Goal: Understand process/instructions: Learn how to perform a task or action

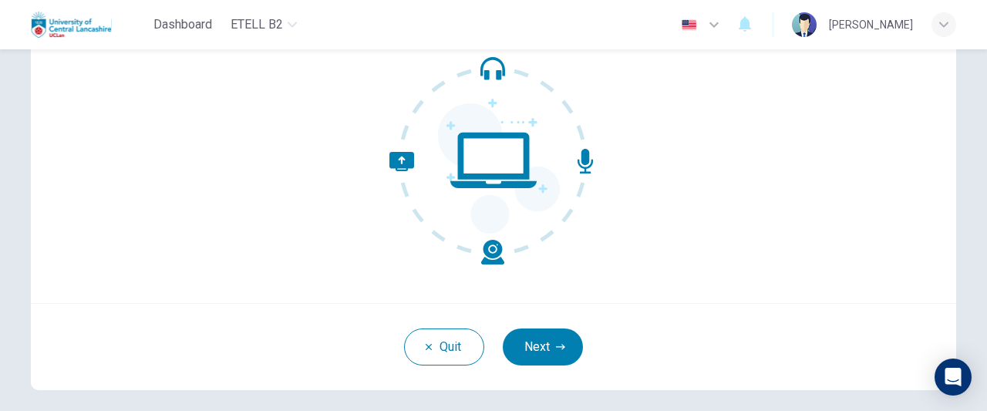
scroll to position [160, 0]
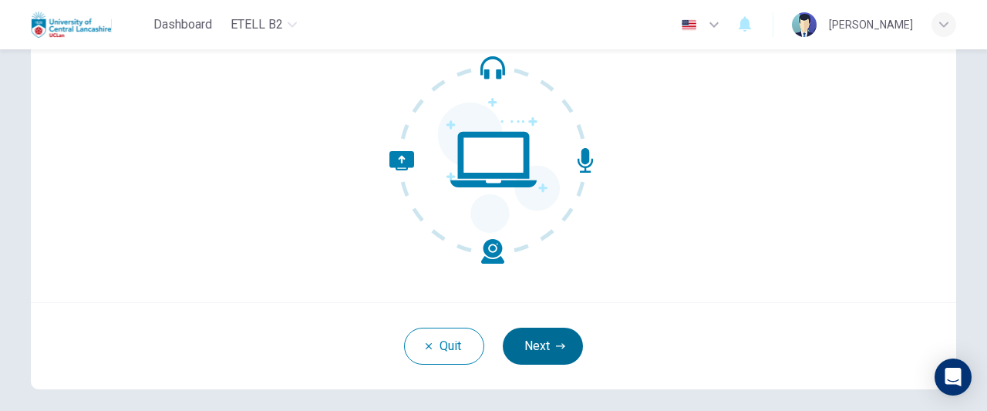
click at [548, 349] on button "Next" at bounding box center [543, 346] width 80 height 37
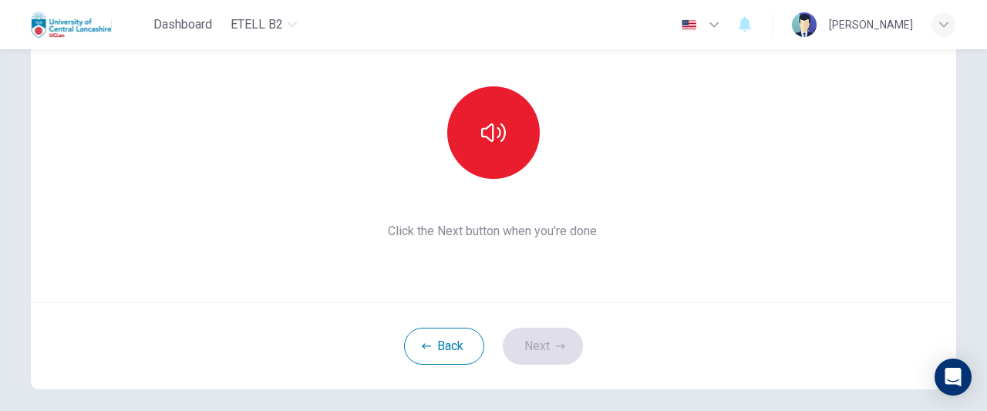
scroll to position [106, 0]
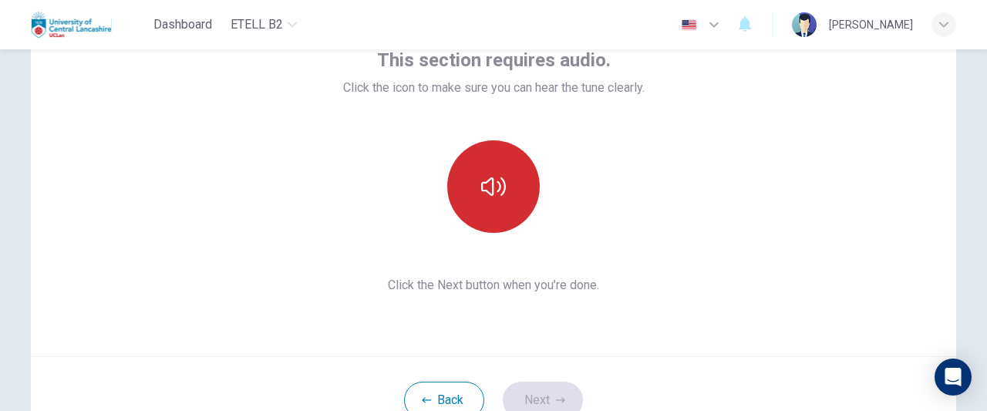
click at [501, 207] on button "button" at bounding box center [493, 186] width 93 height 93
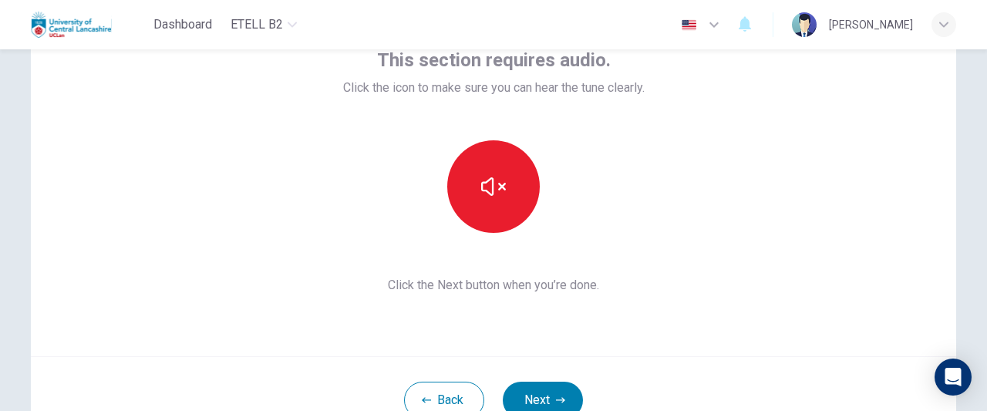
scroll to position [36, 0]
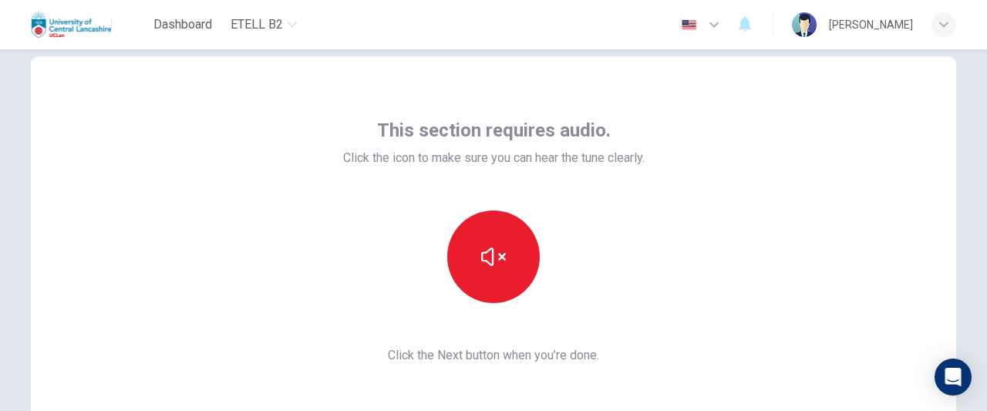
click at [569, 110] on div "This section requires audio. Click the icon to make sure you can hear the tune …" at bounding box center [493, 241] width 925 height 370
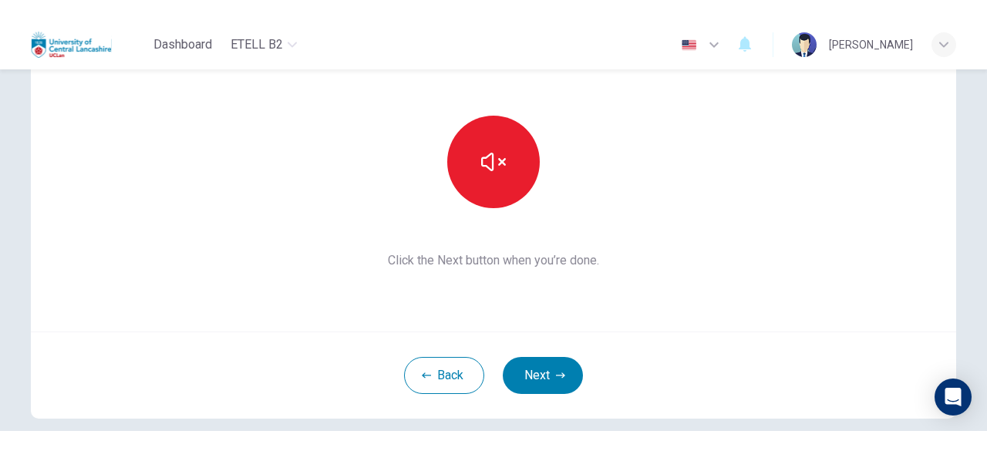
scroll to position [150, 0]
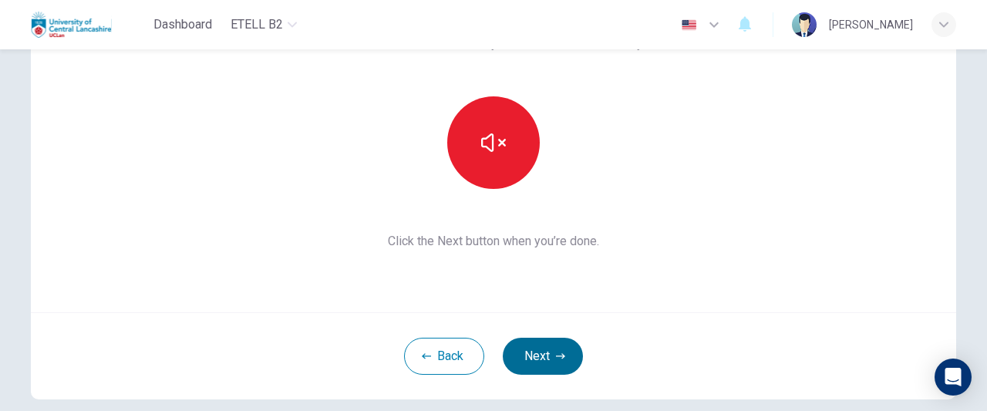
click at [529, 361] on button "Next" at bounding box center [543, 356] width 80 height 37
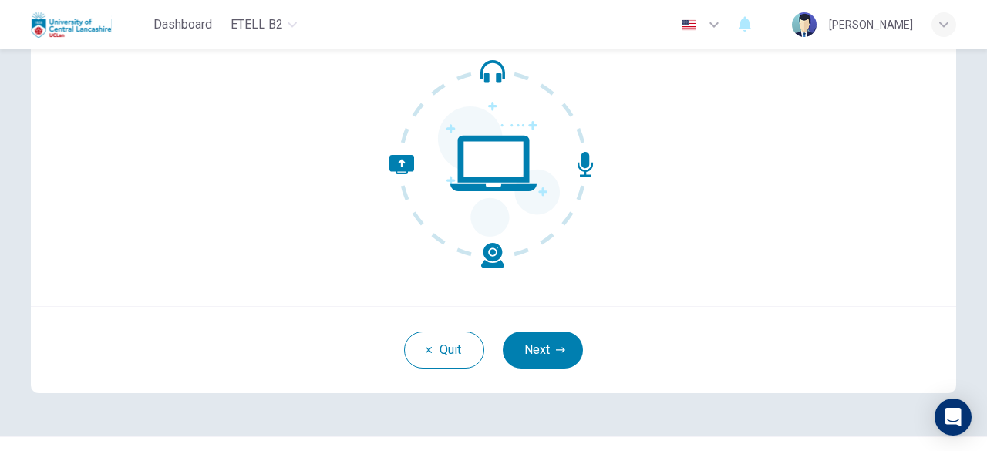
scroll to position [172, 0]
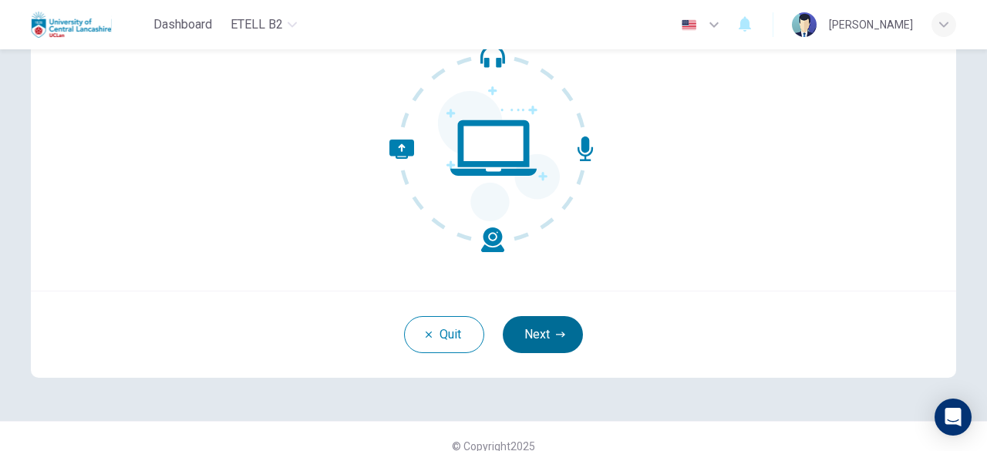
click at [535, 329] on button "Next" at bounding box center [543, 334] width 80 height 37
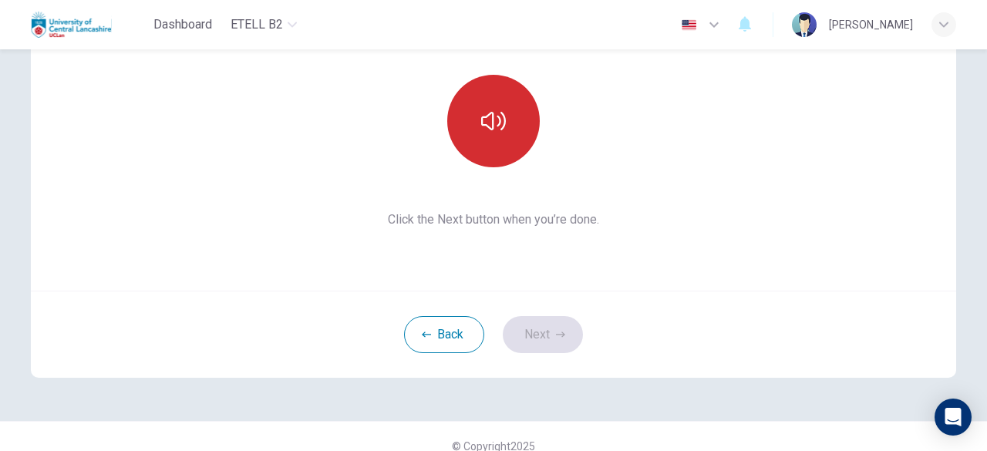
click at [502, 141] on button "button" at bounding box center [493, 121] width 93 height 93
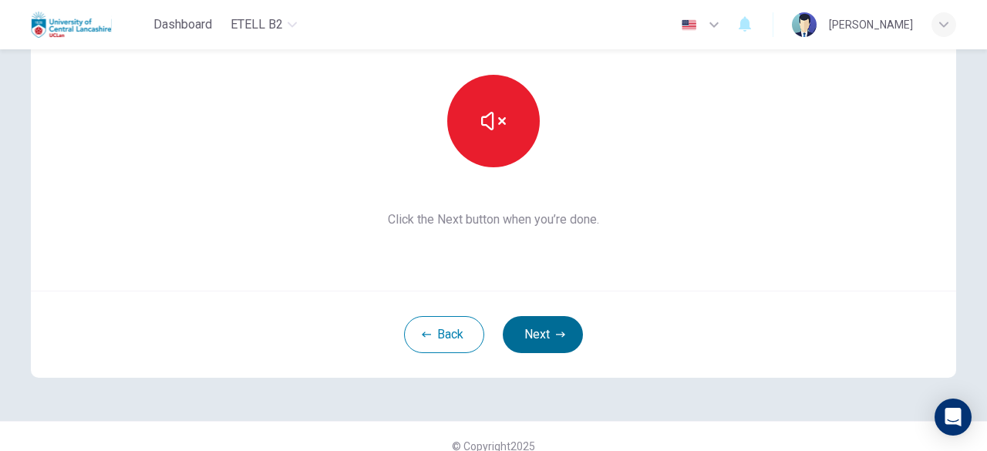
click at [539, 332] on button "Next" at bounding box center [543, 334] width 80 height 37
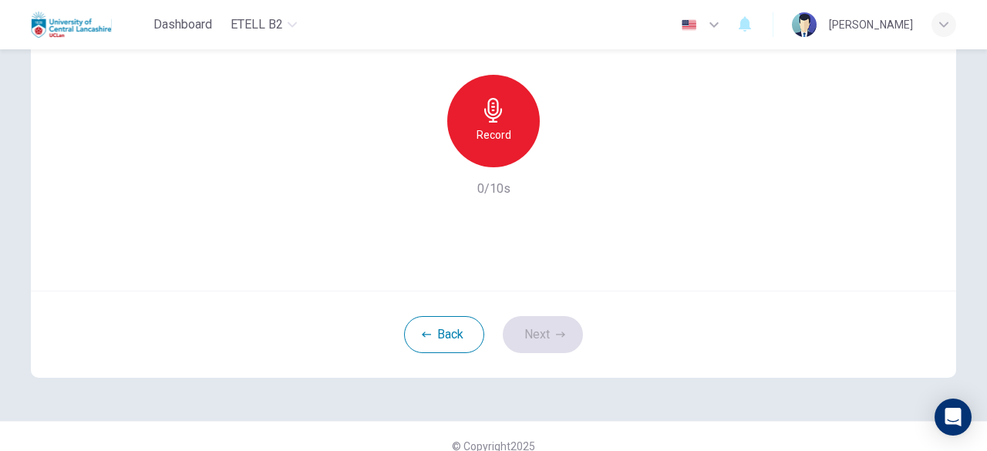
click at [487, 140] on h6 "Record" at bounding box center [494, 135] width 35 height 19
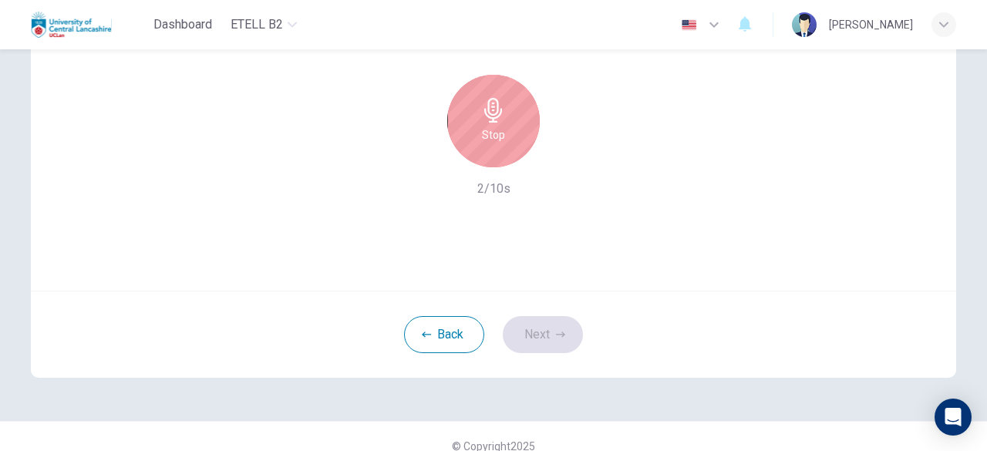
click at [481, 109] on icon "button" at bounding box center [493, 110] width 25 height 25
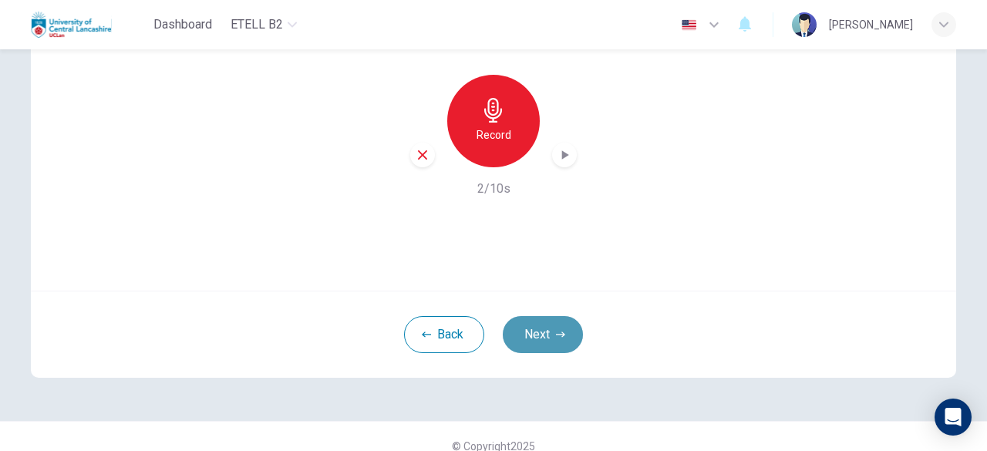
click at [523, 338] on button "Next" at bounding box center [543, 334] width 80 height 37
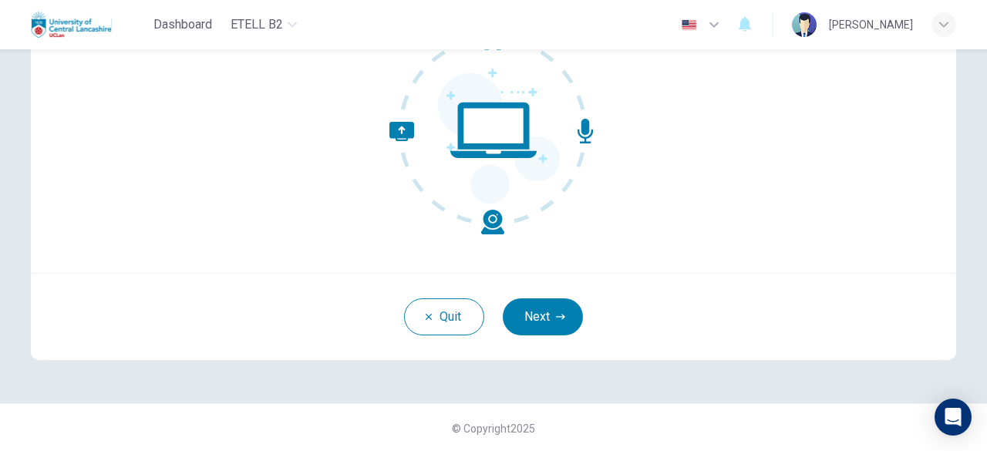
scroll to position [190, 0]
click at [526, 313] on button "Next" at bounding box center [543, 316] width 80 height 37
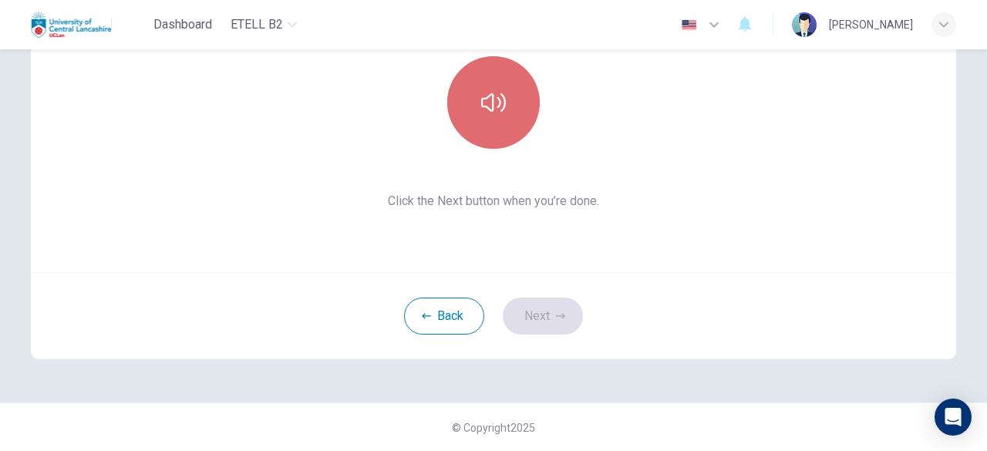
click at [511, 126] on button "button" at bounding box center [493, 102] width 93 height 93
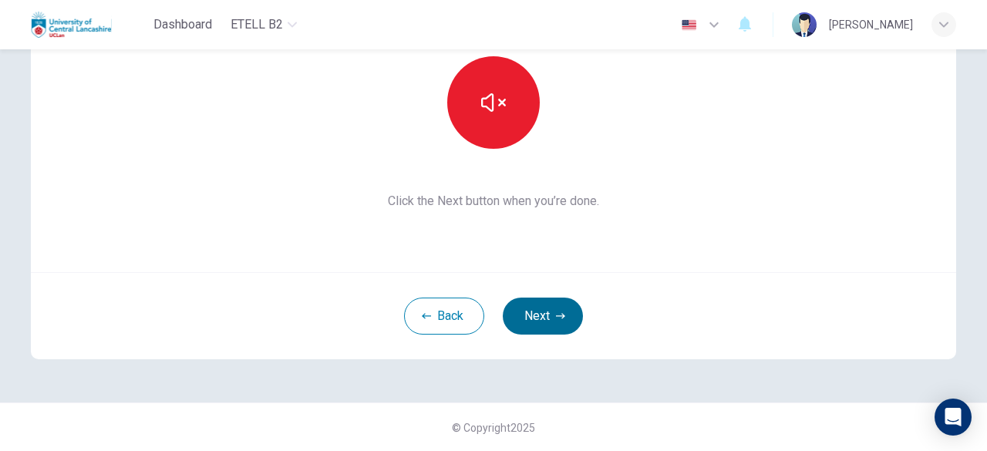
click at [537, 315] on button "Next" at bounding box center [543, 316] width 80 height 37
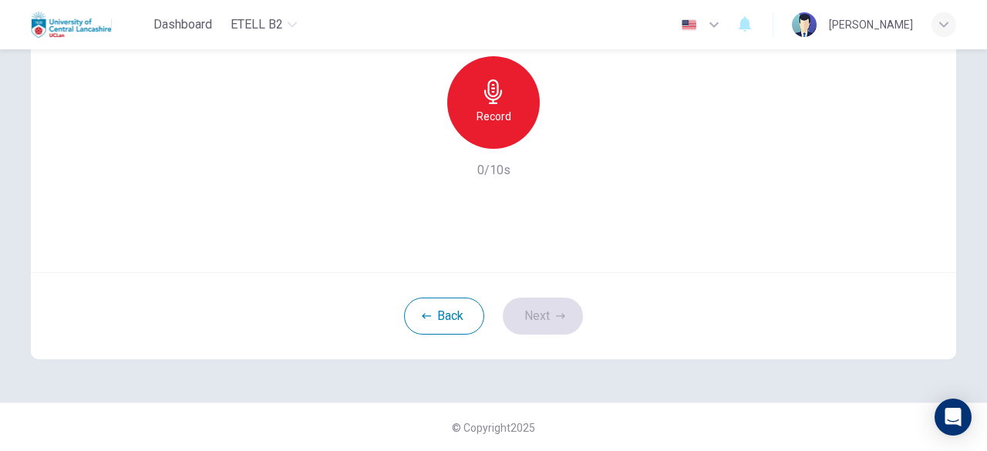
click at [492, 132] on div "Record" at bounding box center [493, 102] width 93 height 93
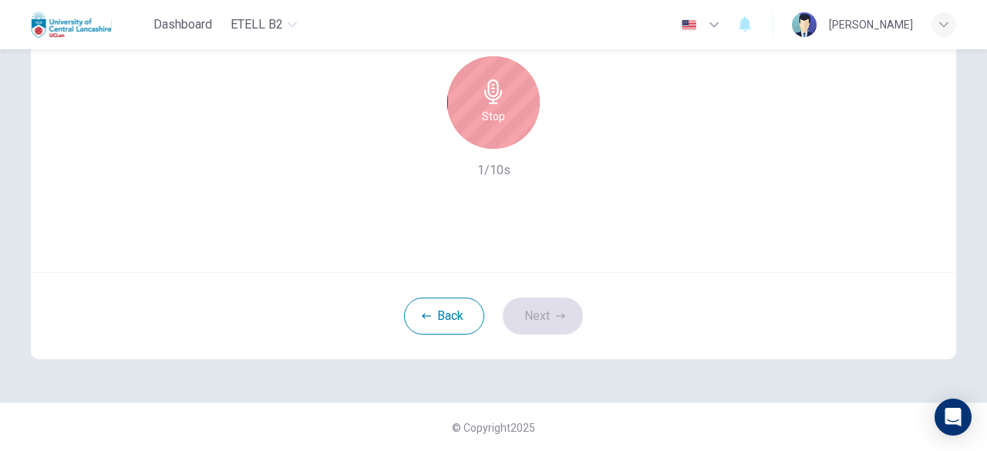
click at [492, 88] on icon "button" at bounding box center [493, 91] width 25 height 25
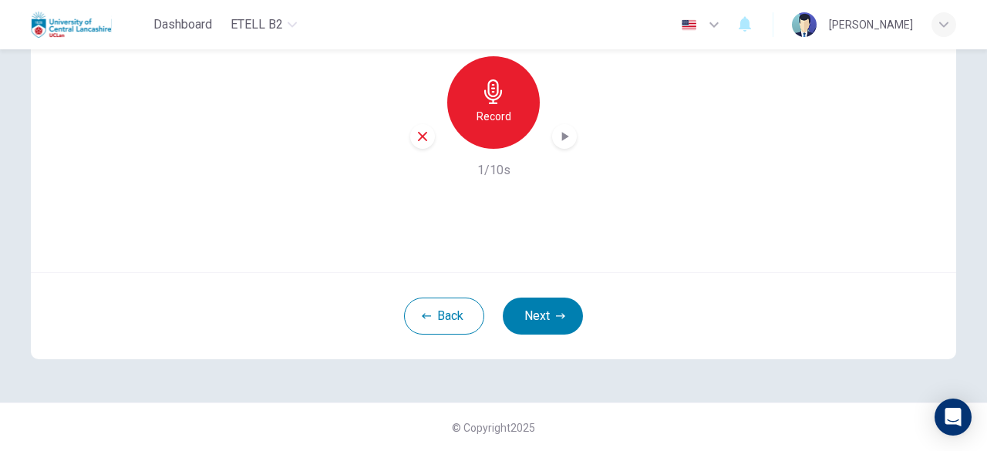
click at [561, 129] on icon "button" at bounding box center [564, 136] width 15 height 15
click at [535, 314] on button "Next" at bounding box center [543, 316] width 80 height 37
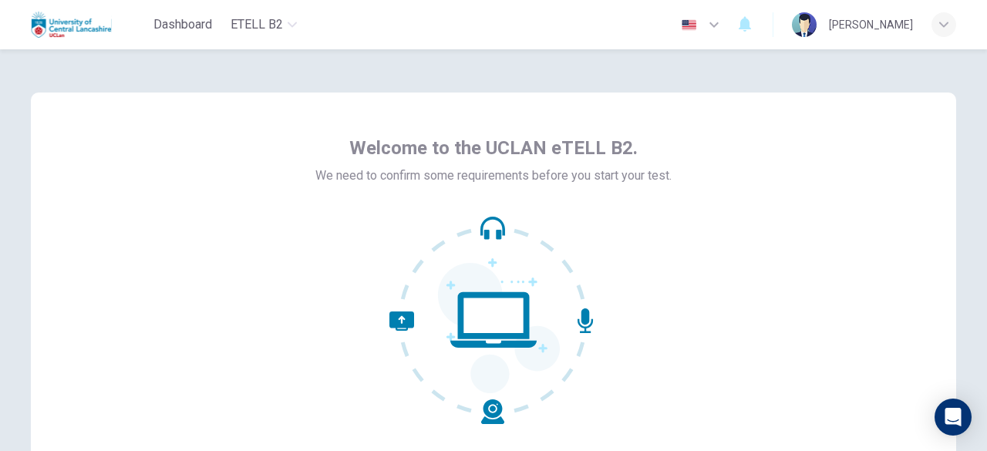
scroll to position [190, 0]
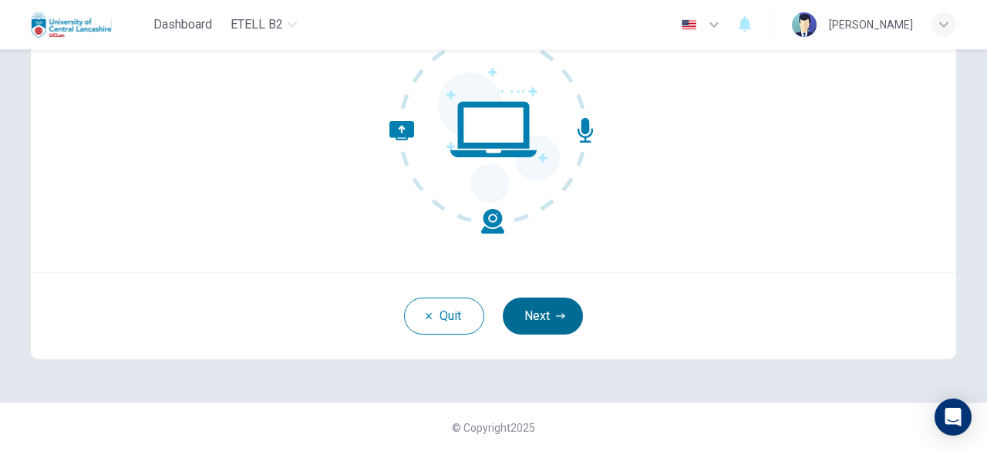
click at [550, 308] on button "Next" at bounding box center [543, 316] width 80 height 37
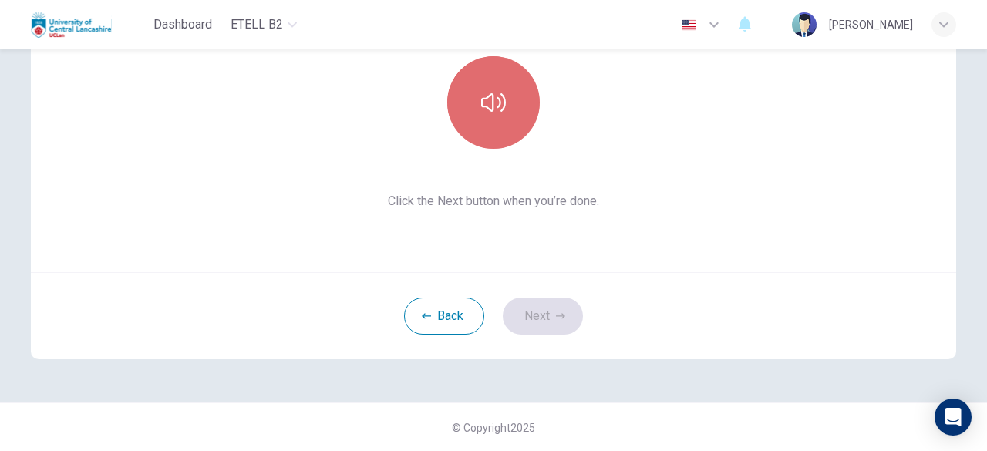
click at [501, 113] on icon "button" at bounding box center [493, 102] width 25 height 25
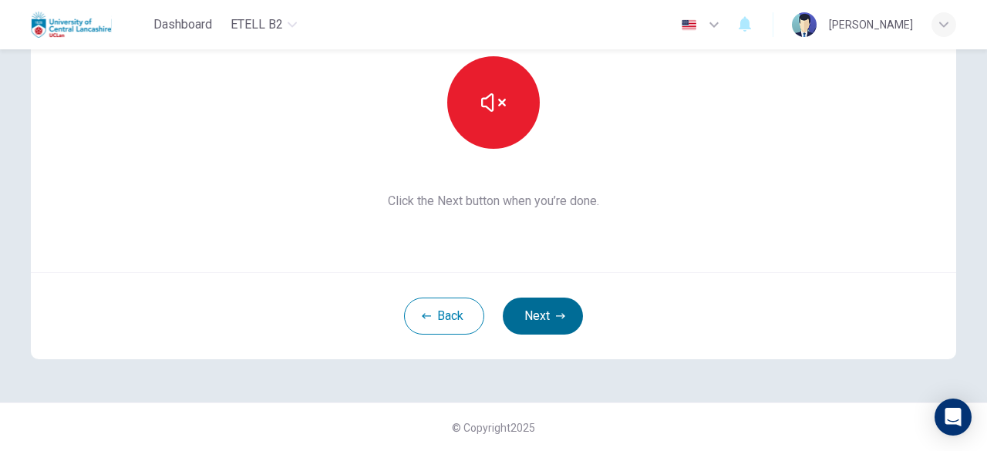
click at [540, 308] on button "Next" at bounding box center [543, 316] width 80 height 37
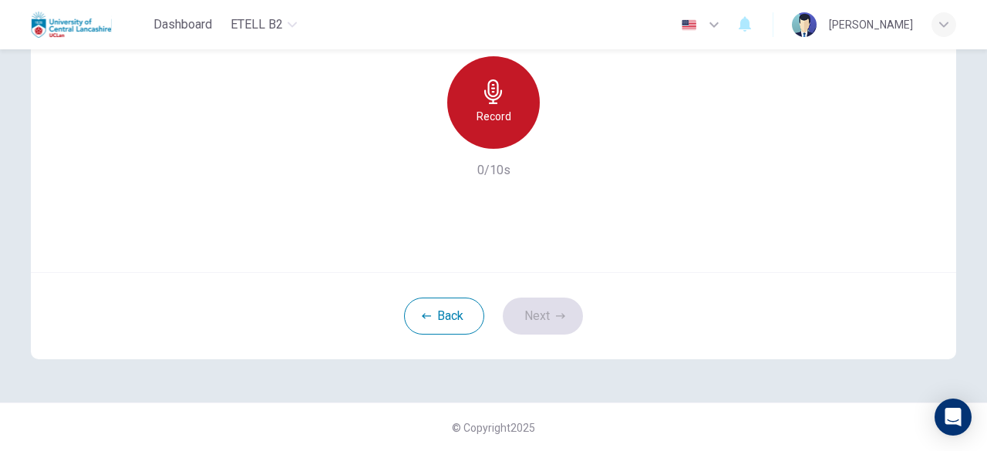
click at [495, 110] on h6 "Record" at bounding box center [494, 116] width 35 height 19
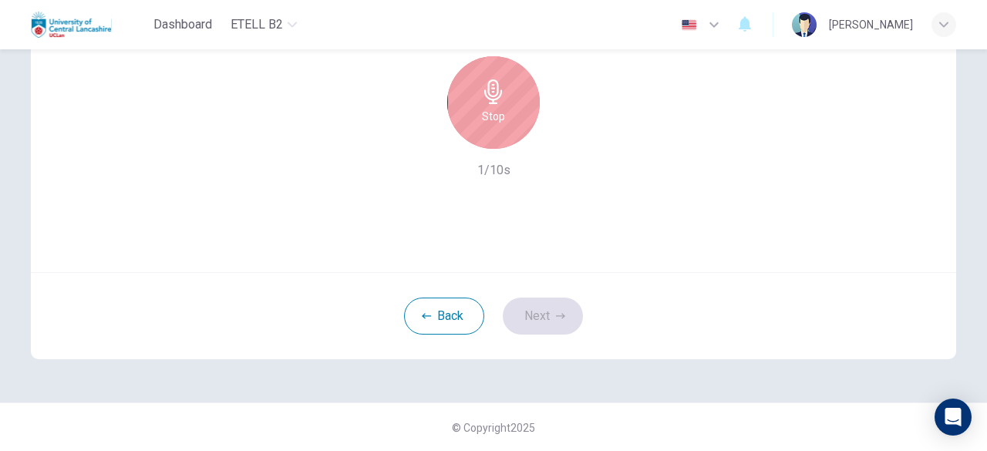
click at [481, 81] on icon "button" at bounding box center [493, 91] width 25 height 25
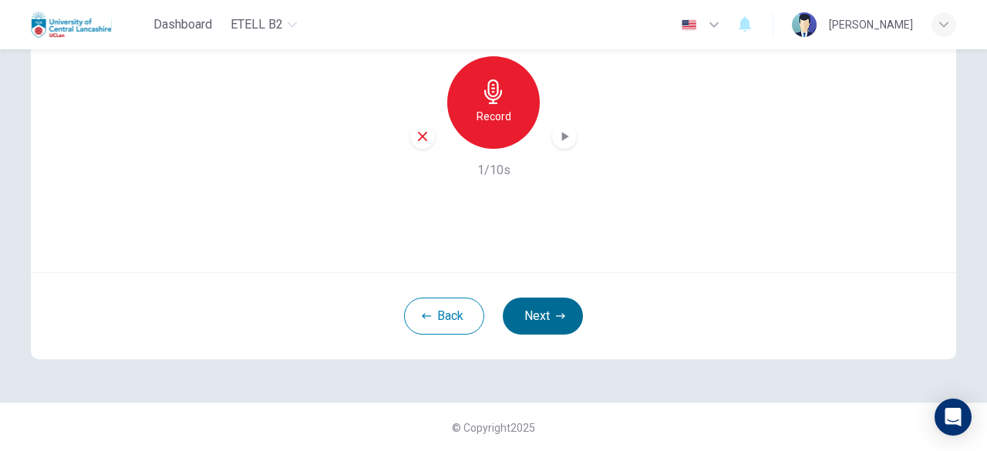
click at [533, 320] on button "Next" at bounding box center [543, 316] width 80 height 37
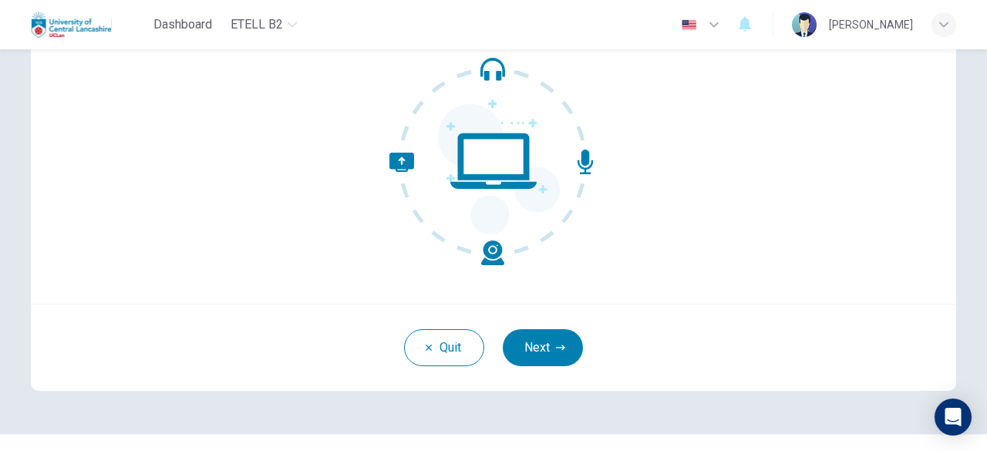
scroll to position [160, 0]
click at [538, 357] on button "Next" at bounding box center [543, 347] width 80 height 37
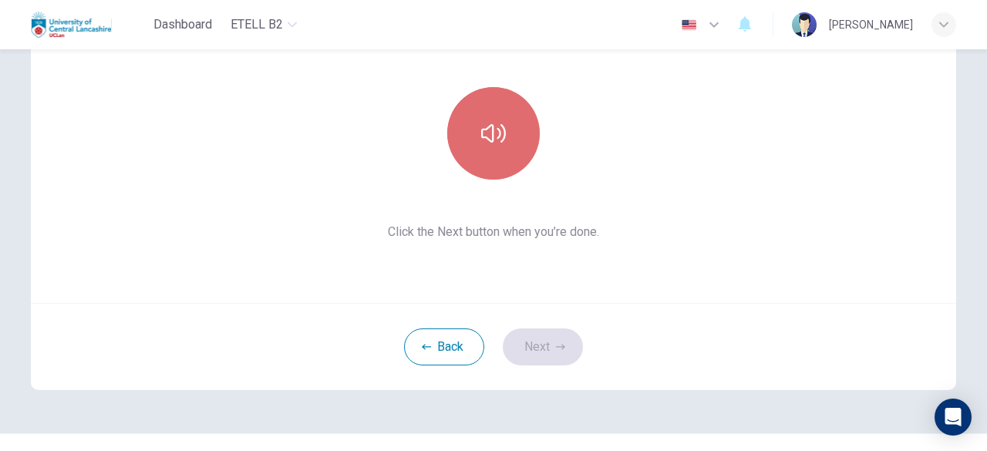
click at [514, 153] on button "button" at bounding box center [493, 133] width 93 height 93
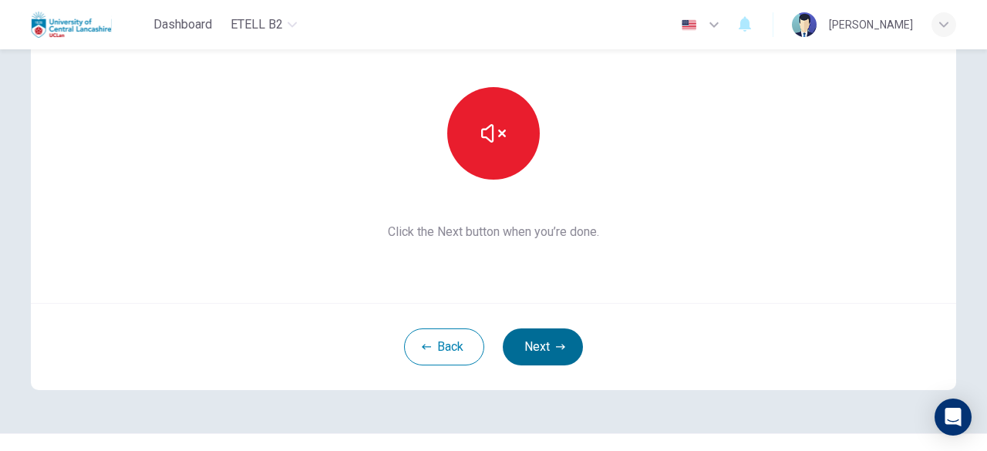
click at [534, 349] on button "Next" at bounding box center [543, 347] width 80 height 37
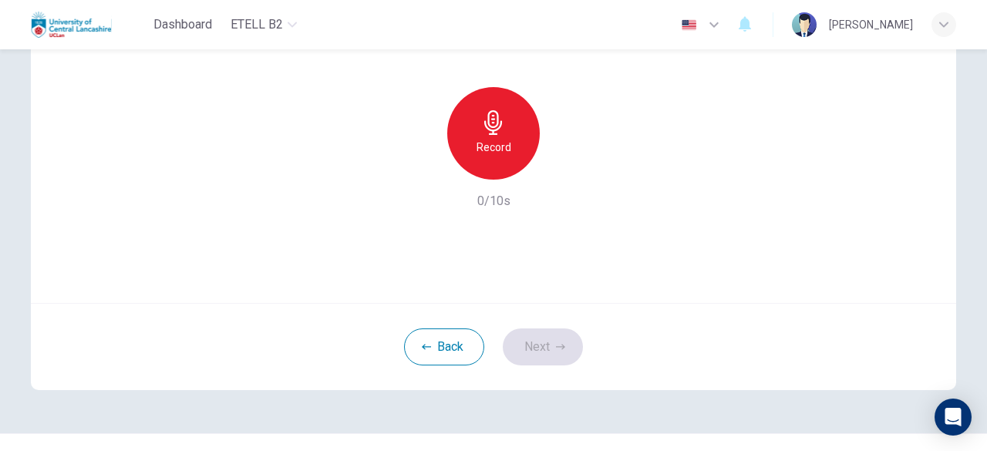
click at [511, 113] on div "Record" at bounding box center [493, 133] width 93 height 93
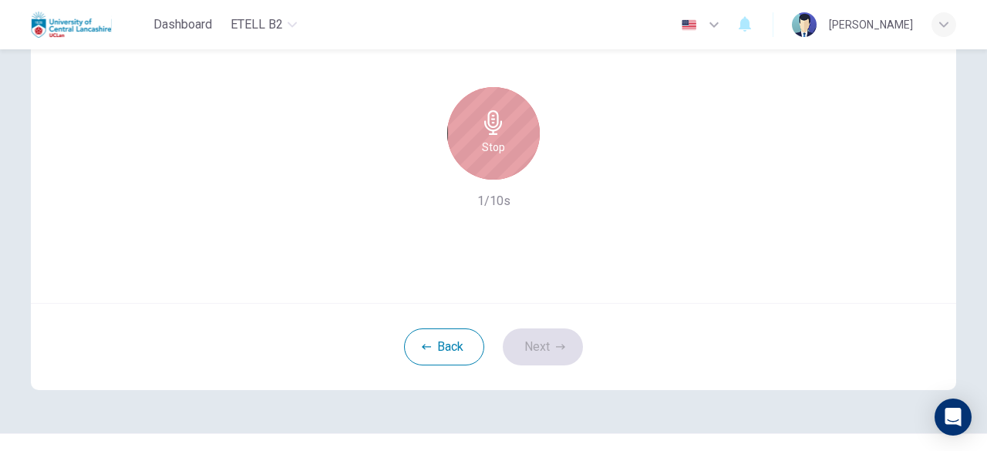
click at [495, 142] on h6 "Stop" at bounding box center [493, 147] width 23 height 19
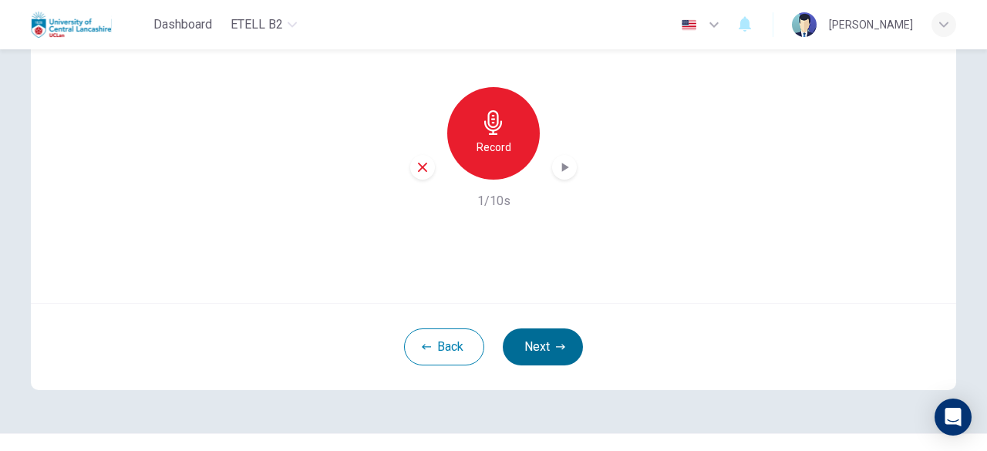
click at [514, 354] on button "Next" at bounding box center [543, 347] width 80 height 37
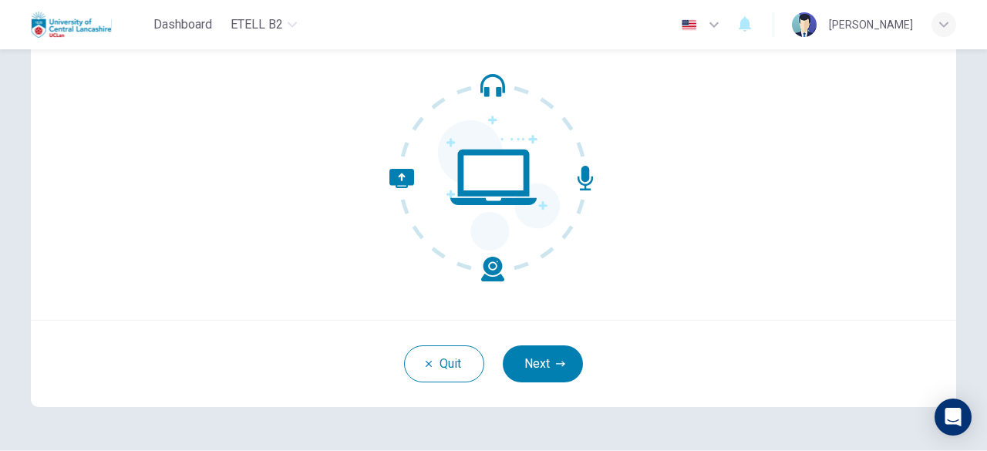
scroll to position [143, 0]
click at [527, 343] on div "Quit Next" at bounding box center [493, 362] width 925 height 87
click at [527, 346] on button "Next" at bounding box center [543, 363] width 80 height 37
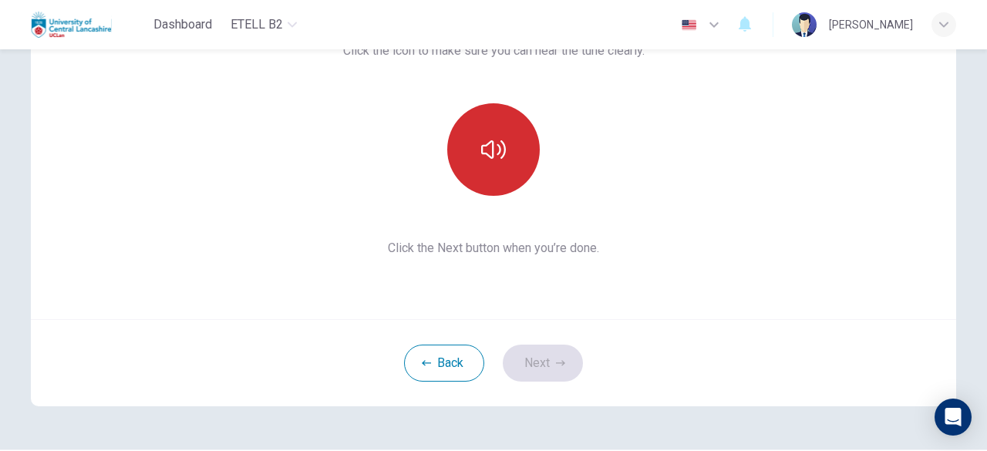
click at [486, 150] on icon "button" at bounding box center [493, 149] width 25 height 25
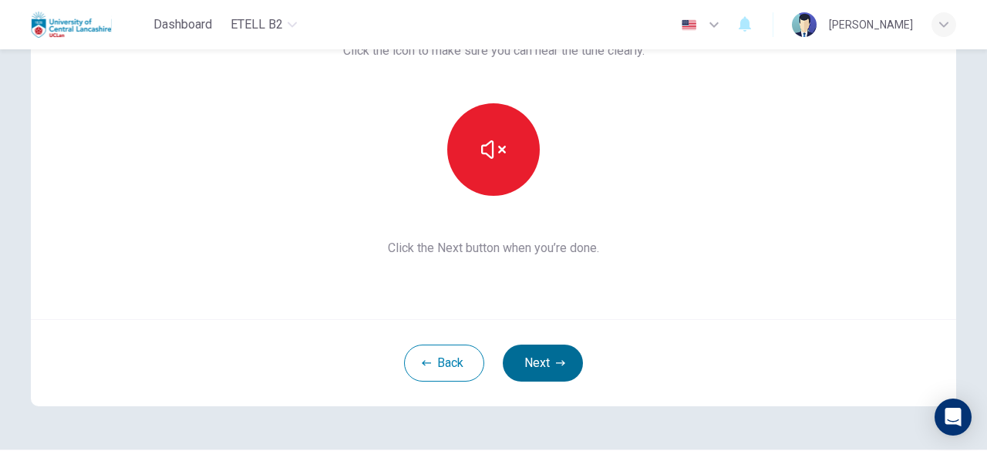
click at [541, 370] on button "Next" at bounding box center [543, 363] width 80 height 37
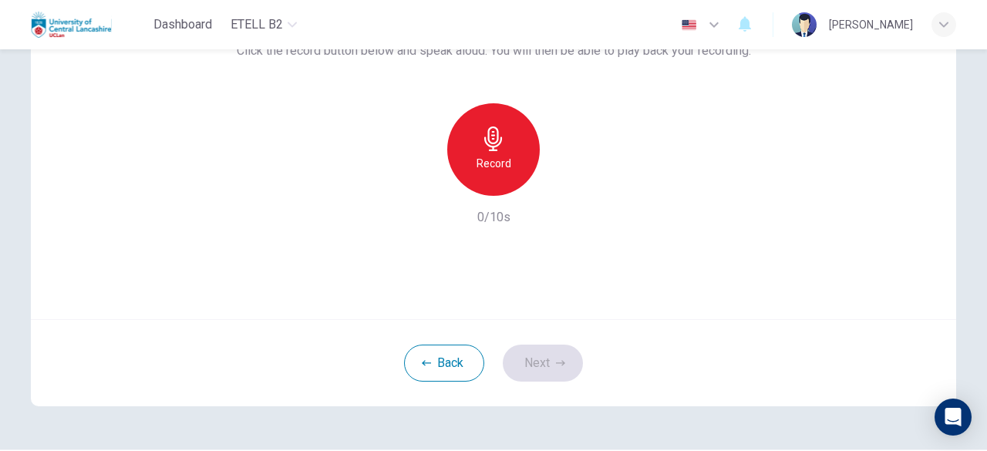
click at [495, 129] on icon "button" at bounding box center [493, 138] width 25 height 25
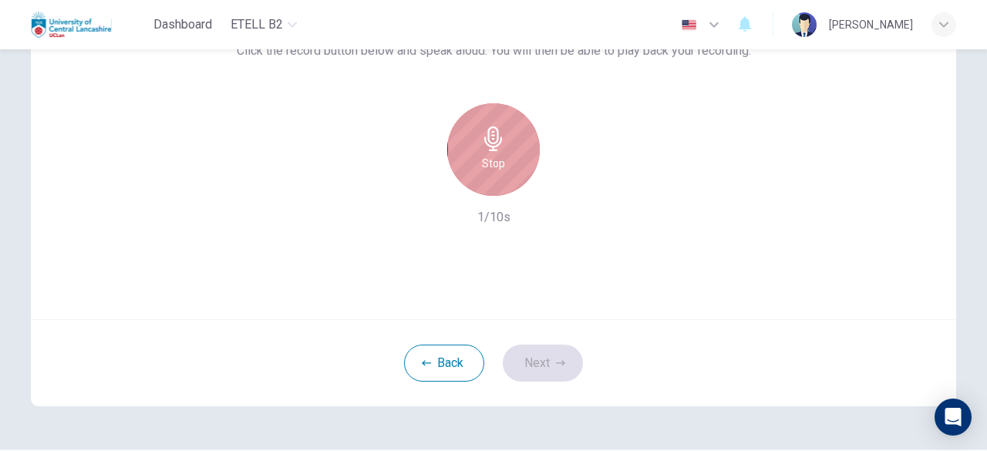
click at [492, 152] on div "Stop" at bounding box center [493, 149] width 93 height 93
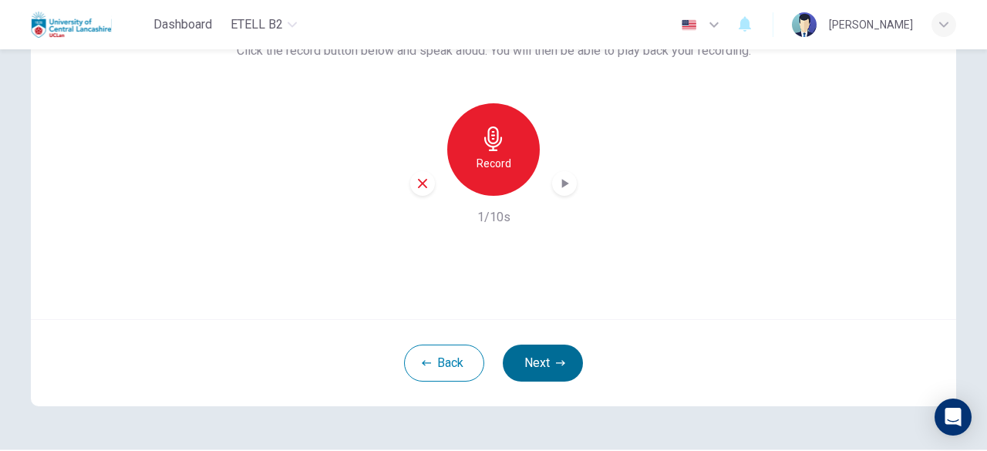
click at [524, 354] on button "Next" at bounding box center [543, 363] width 80 height 37
